Goal: Navigation & Orientation: Go to known website

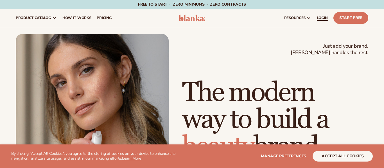
click at [328, 17] on link "LOGIN" at bounding box center [322, 18] width 17 height 18
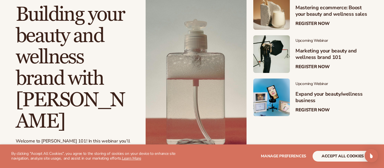
scroll to position [141, 0]
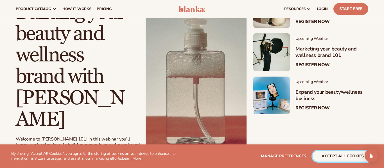
click at [328, 155] on button "accept all cookies" at bounding box center [343, 156] width 60 height 11
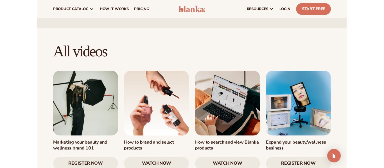
scroll to position [530, 0]
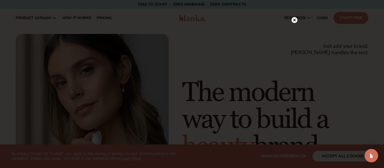
click at [294, 19] on circle at bounding box center [295, 20] width 6 height 6
